Goal: Transaction & Acquisition: Obtain resource

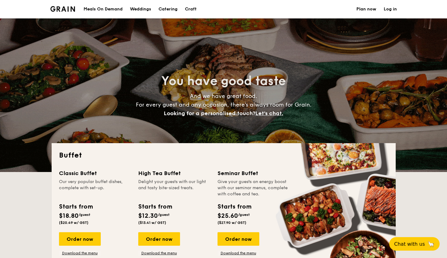
select select
click at [167, 6] on h1 "Catering" at bounding box center [168, 9] width 19 height 18
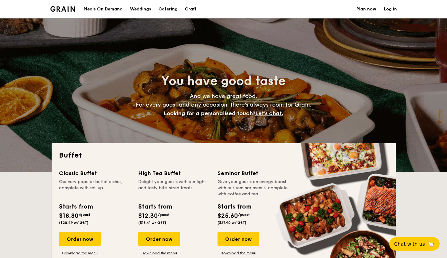
click at [168, 8] on h1 "Catering" at bounding box center [168, 9] width 19 height 18
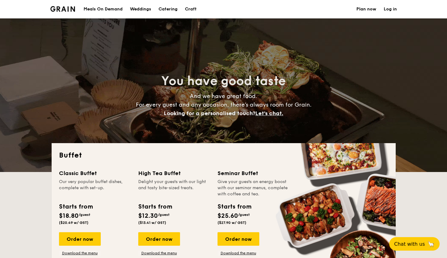
click at [170, 10] on h1 "Catering" at bounding box center [168, 9] width 19 height 18
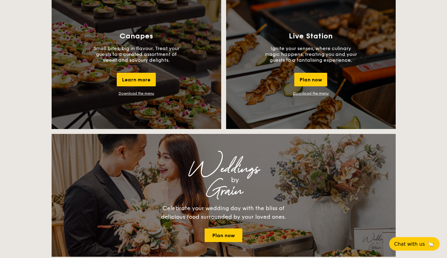
scroll to position [593, 0]
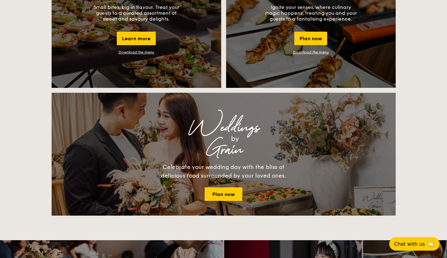
click at [136, 53] on link "Download the menu" at bounding box center [137, 52] width 36 height 4
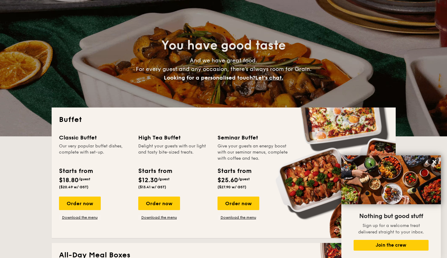
scroll to position [0, 0]
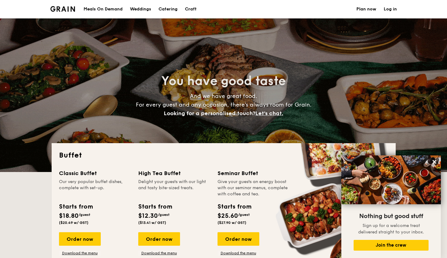
click at [171, 10] on h1 "Catering" at bounding box center [168, 9] width 19 height 18
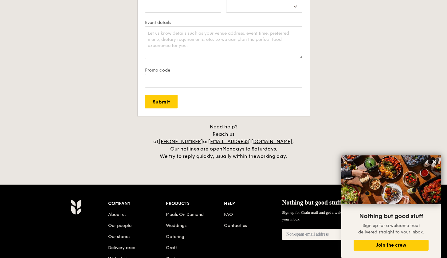
scroll to position [1239, 0]
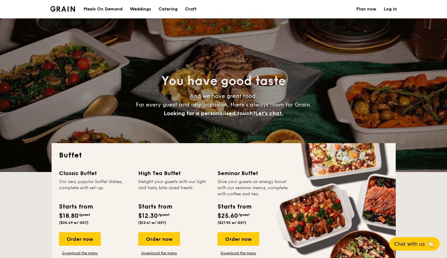
select select
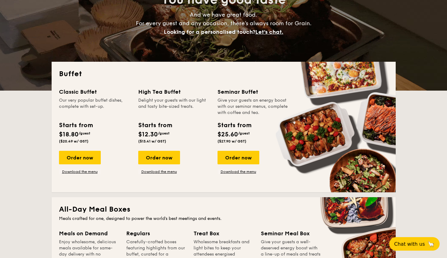
scroll to position [91, 0]
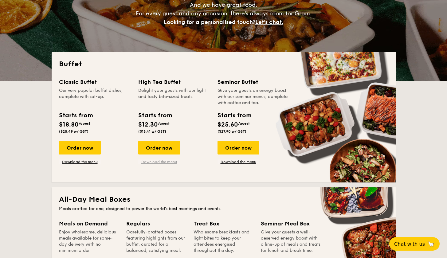
click at [164, 163] on link "Download the menu" at bounding box center [159, 162] width 42 height 5
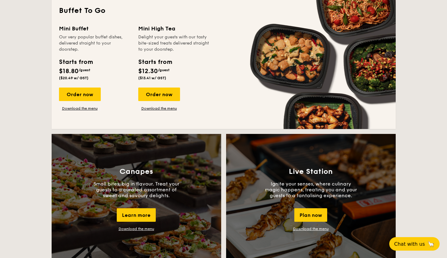
scroll to position [464, 0]
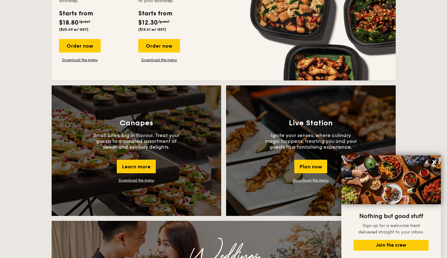
click at [141, 181] on link "Download the menu" at bounding box center [137, 180] width 36 height 4
